Goal: Communication & Community: Answer question/provide support

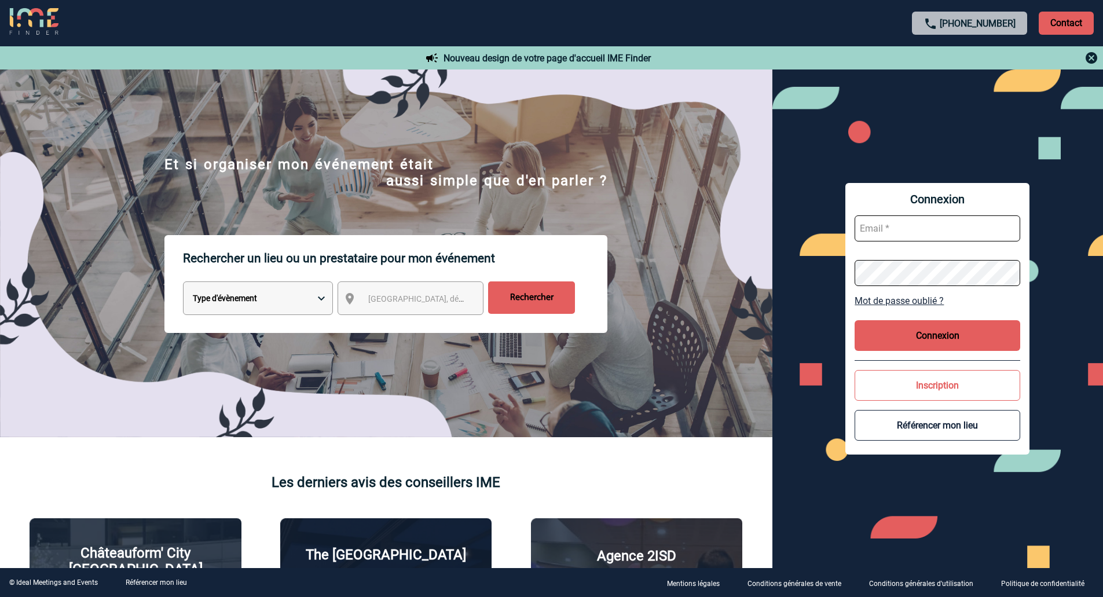
type input "veronique.leveque@capgemini.com"
click at [922, 347] on button "Connexion" at bounding box center [938, 335] width 166 height 31
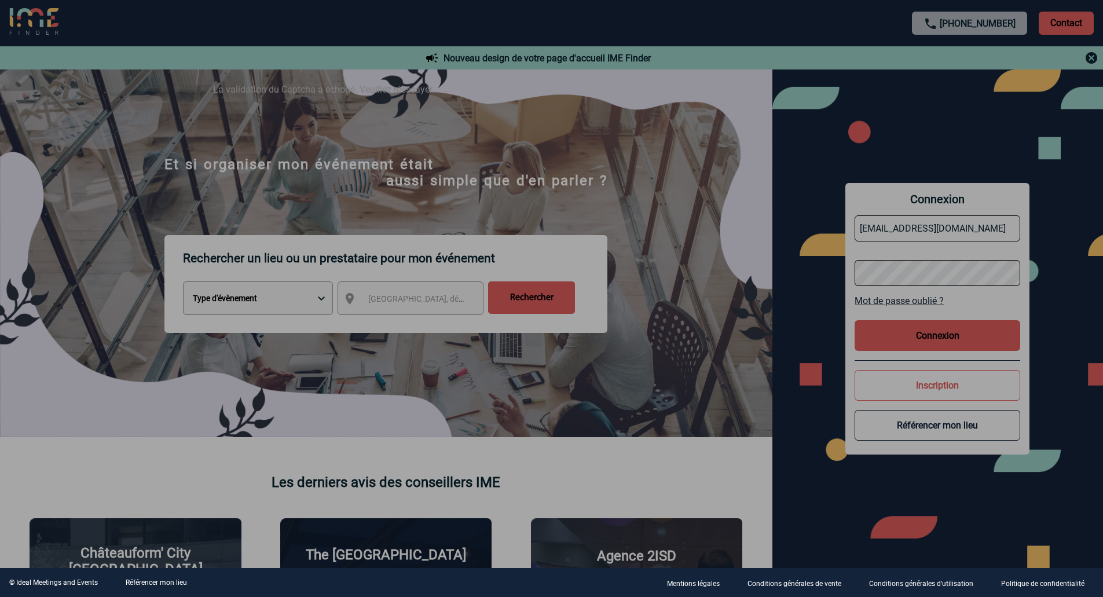
click at [955, 335] on div at bounding box center [551, 298] width 1103 height 597
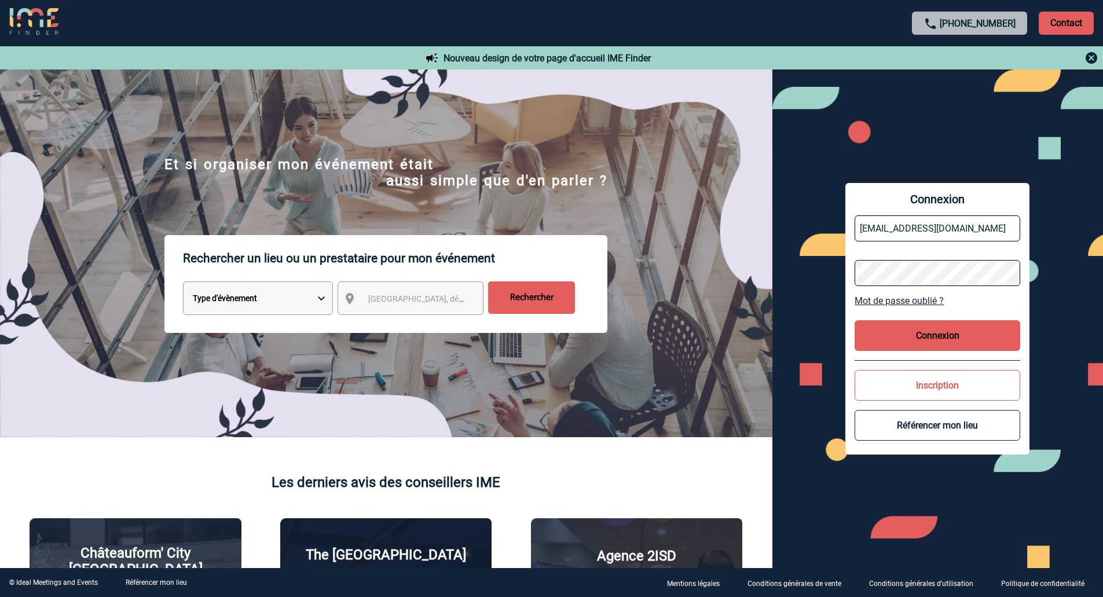
click at [927, 344] on button "Connexion" at bounding box center [938, 335] width 166 height 31
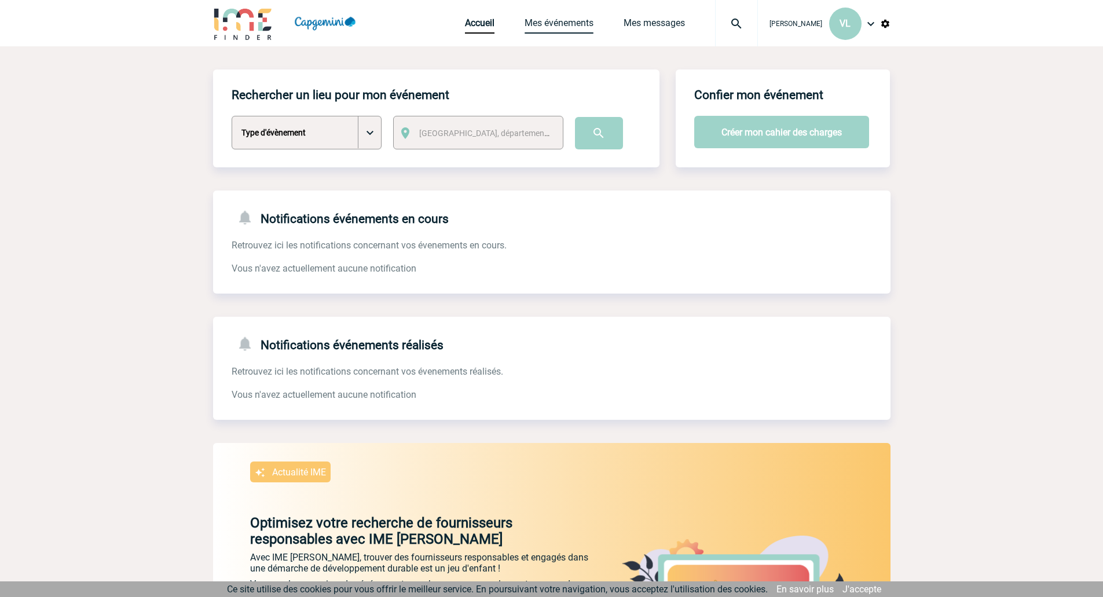
click at [525, 31] on link "Mes événements" at bounding box center [559, 25] width 69 height 16
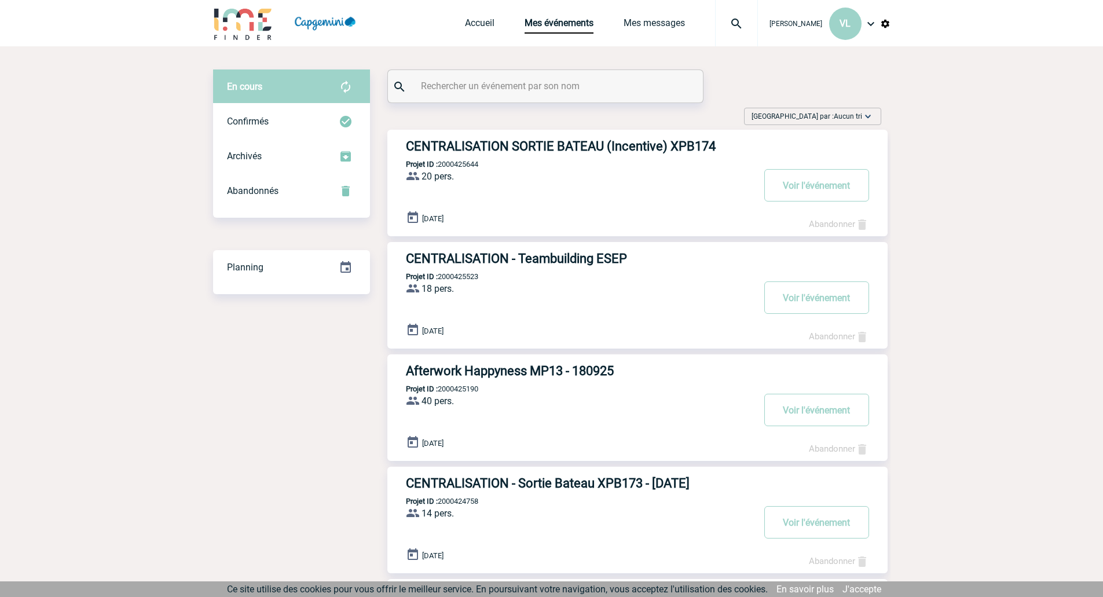
click at [667, 144] on h3 "CENTRALISATION SORTIE BATEAU (Incentive) XPB174" at bounding box center [580, 146] width 348 height 14
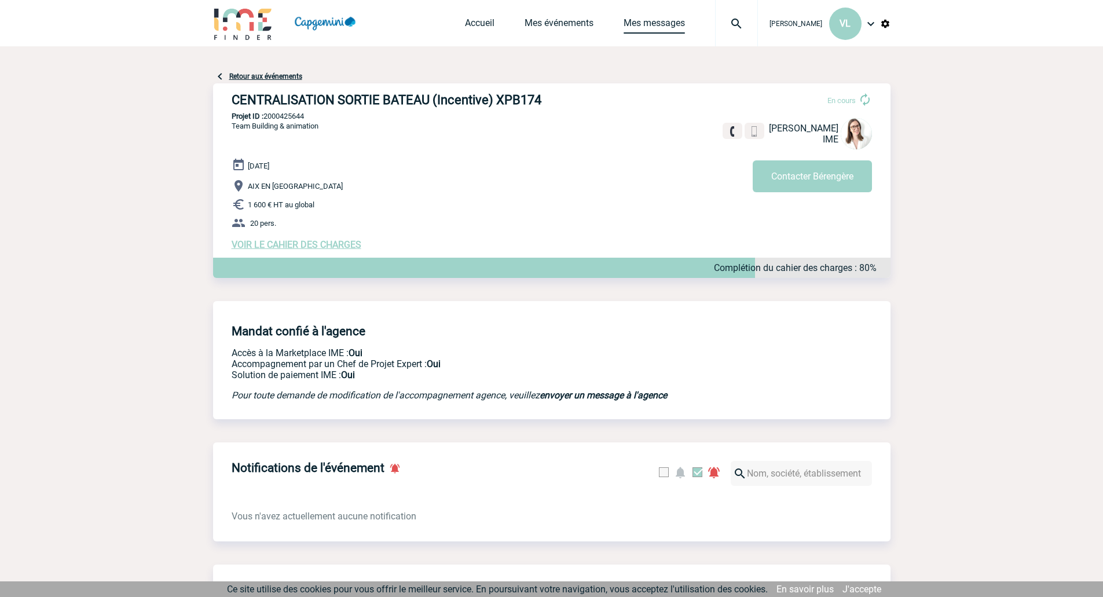
click at [653, 24] on link "Mes messages" at bounding box center [654, 25] width 61 height 16
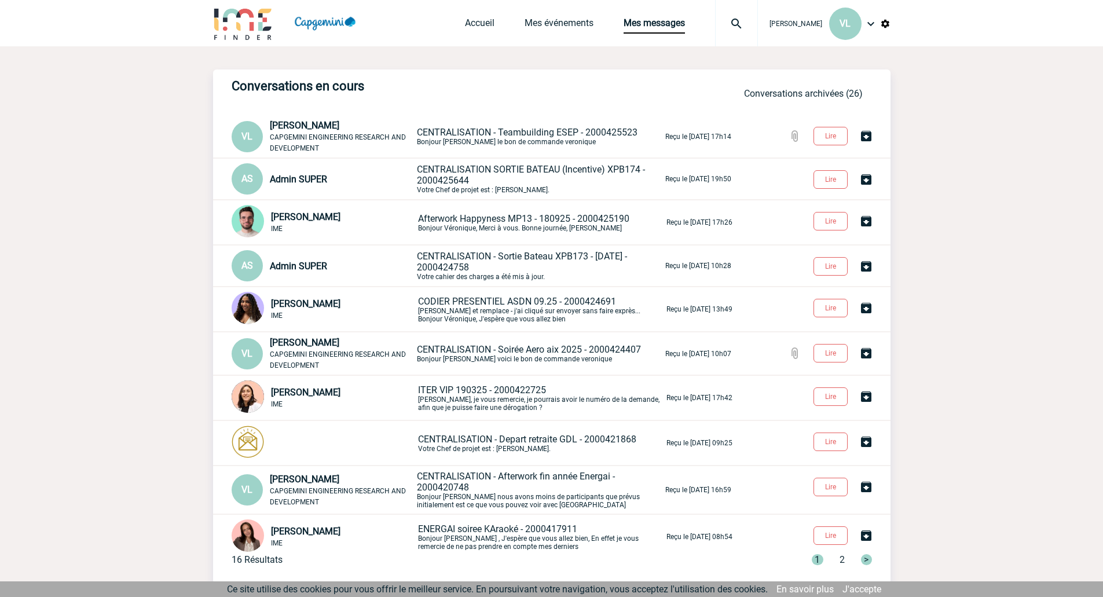
click at [324, 133] on div "Véronique LEVEQUE CAPGEMINI ENGINEERING RESEARCH AND DEVELOPMENT" at bounding box center [342, 136] width 145 height 33
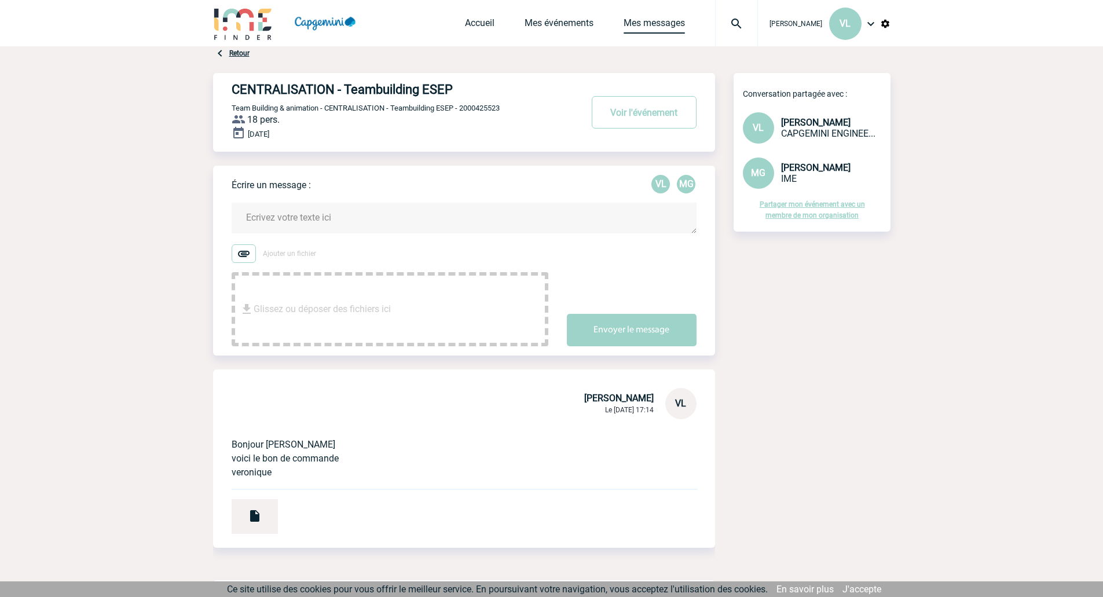
click at [662, 25] on link "Mes messages" at bounding box center [654, 25] width 61 height 16
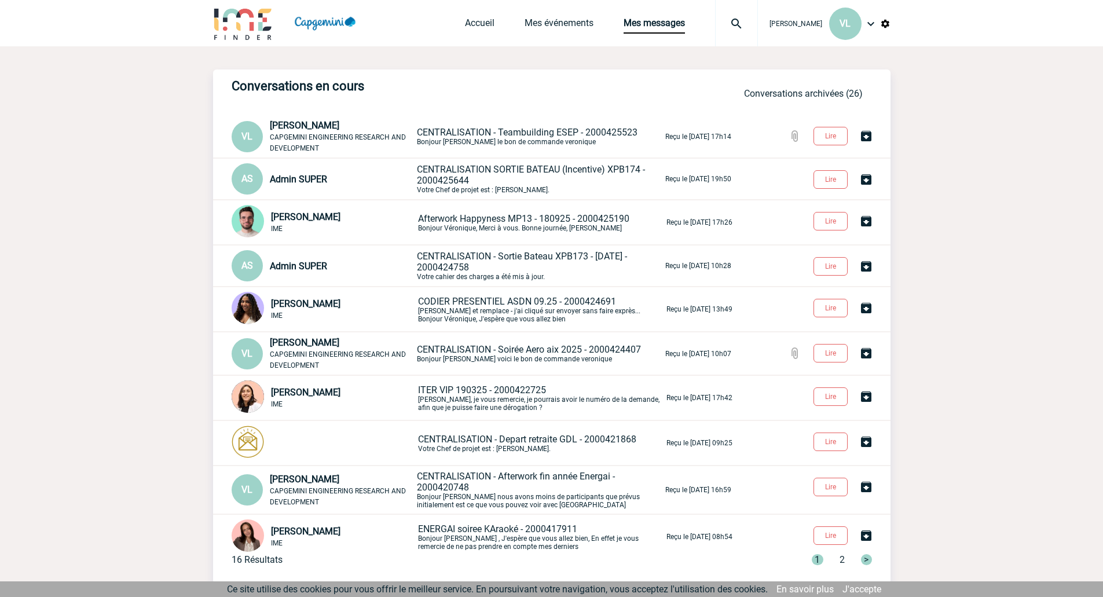
click at [485, 180] on p "CENTRALISATION SORTIE BATEAU (Incentive) XPB174 - 2000425644 Votre Chef de proj…" at bounding box center [540, 179] width 246 height 30
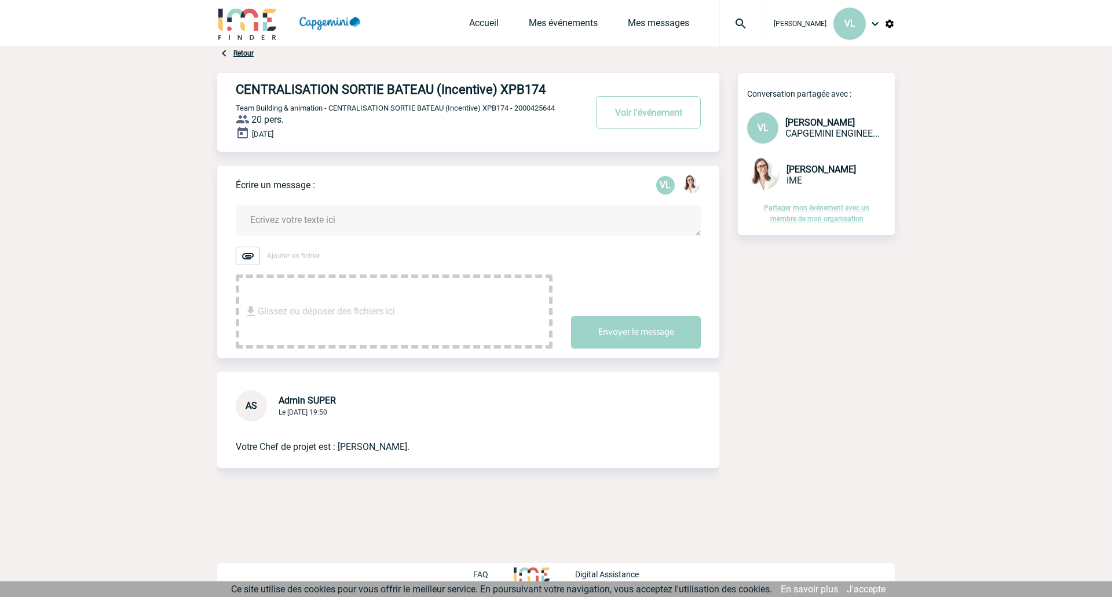
click at [494, 223] on textarea at bounding box center [468, 220] width 465 height 31
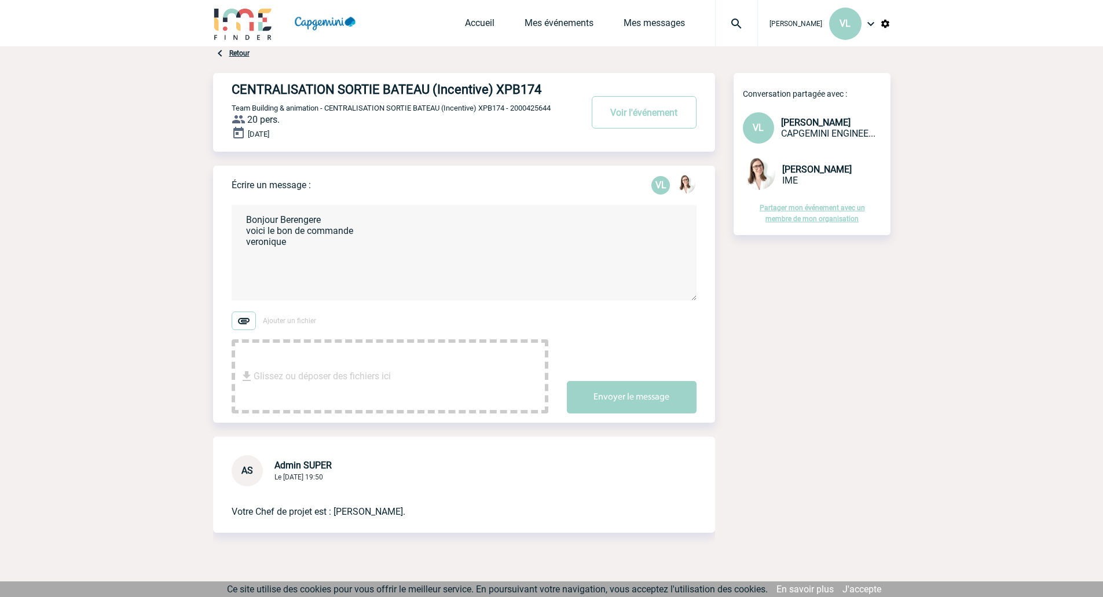
type textarea "Bonjour Berengere voici le bon de commande veronique"
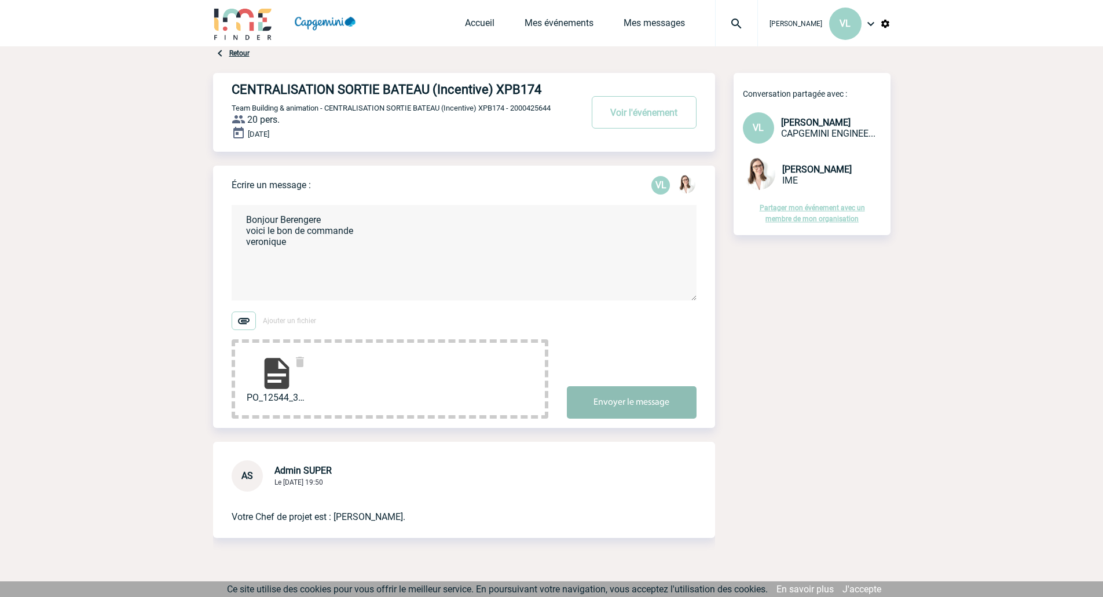
click at [644, 403] on button "Envoyer le message" at bounding box center [632, 402] width 130 height 32
